Goal: Transaction & Acquisition: Purchase product/service

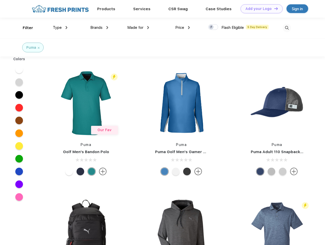
scroll to position [0, 0]
click at [260, 9] on link "Add your Logo Design Tool" at bounding box center [262, 8] width 42 height 9
click at [0, 0] on div "Design Tool" at bounding box center [0, 0] width 0 height 0
click at [274, 8] on link "Add your Logo Design Tool" at bounding box center [262, 8] width 42 height 9
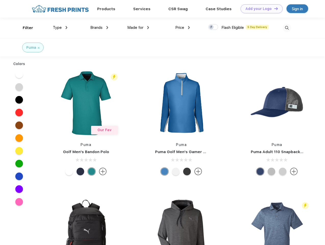
click at [25, 28] on div "Filter" at bounding box center [28, 28] width 10 height 6
click at [60, 28] on span "Type" at bounding box center [57, 27] width 9 height 5
click at [99, 28] on span "Brands" at bounding box center [96, 27] width 12 height 5
click at [138, 28] on span "Made for" at bounding box center [135, 27] width 16 height 5
click at [183, 28] on span "Price" at bounding box center [179, 27] width 9 height 5
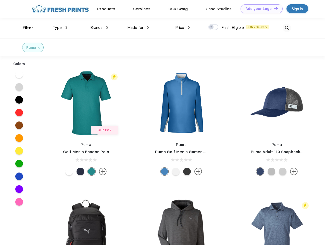
click at [213, 27] on div at bounding box center [213, 27] width 10 height 6
click at [212, 27] on input "checkbox" at bounding box center [209, 25] width 3 height 3
click at [287, 28] on img at bounding box center [287, 28] width 8 height 8
